Goal: Find specific page/section: Find specific page/section

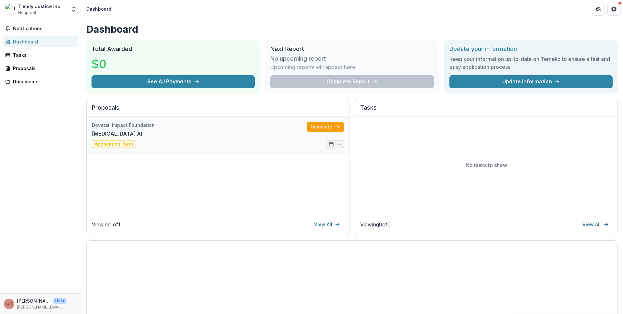
click at [142, 138] on link "[MEDICAL_DATA] AI" at bounding box center [117, 134] width 50 height 8
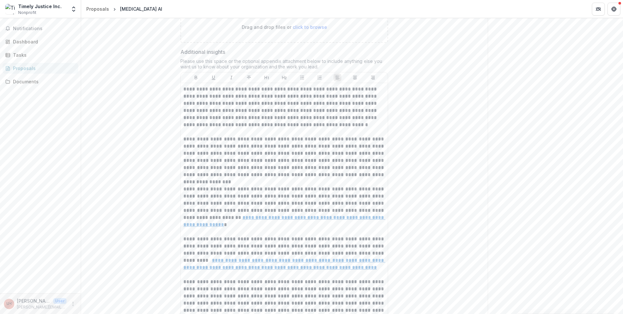
scroll to position [4144, 0]
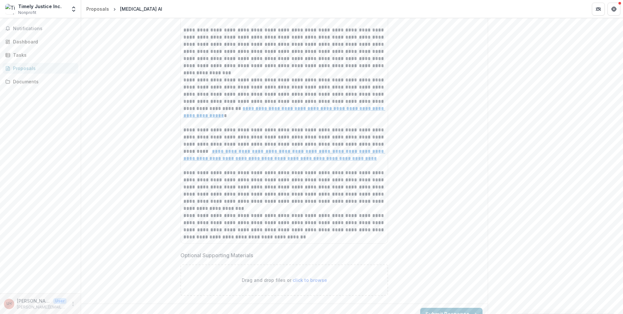
click at [18, 72] on link "Proposals" at bounding box center [41, 68] width 76 height 11
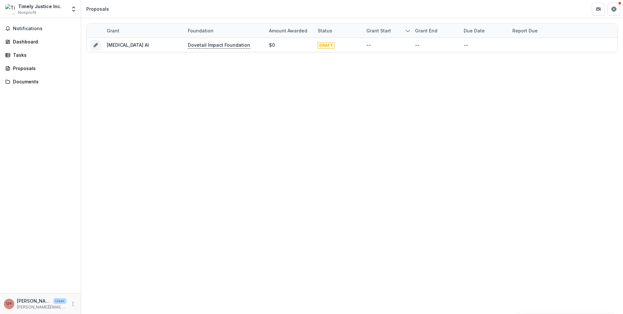
click at [6, 307] on span "U<" at bounding box center [9, 304] width 10 height 10
click at [13, 304] on span "U<" at bounding box center [9, 304] width 10 height 10
click at [72, 307] on button "More" at bounding box center [73, 304] width 8 height 8
click at [68, 228] on div "Notifications Dashboard Tasks Proposals Documents" at bounding box center [40, 155] width 81 height 275
